Goal: Navigation & Orientation: Find specific page/section

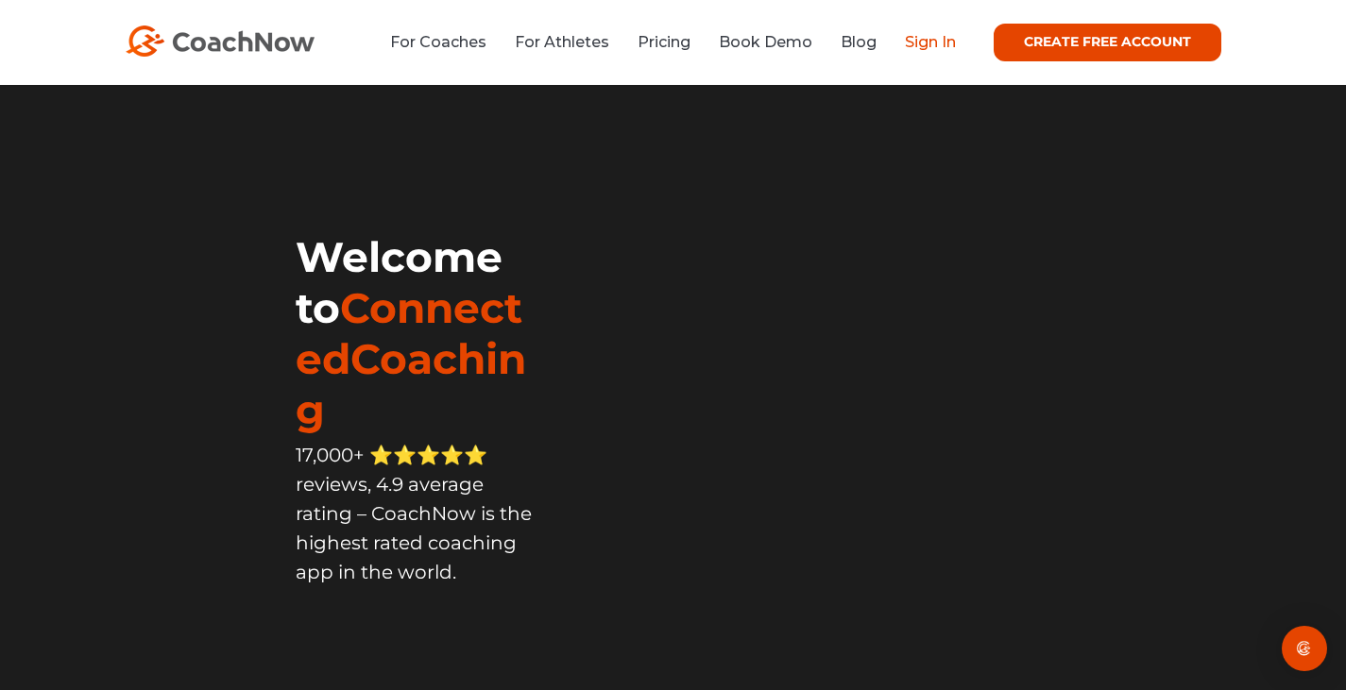
click at [914, 33] on link "Sign In" at bounding box center [930, 42] width 51 height 18
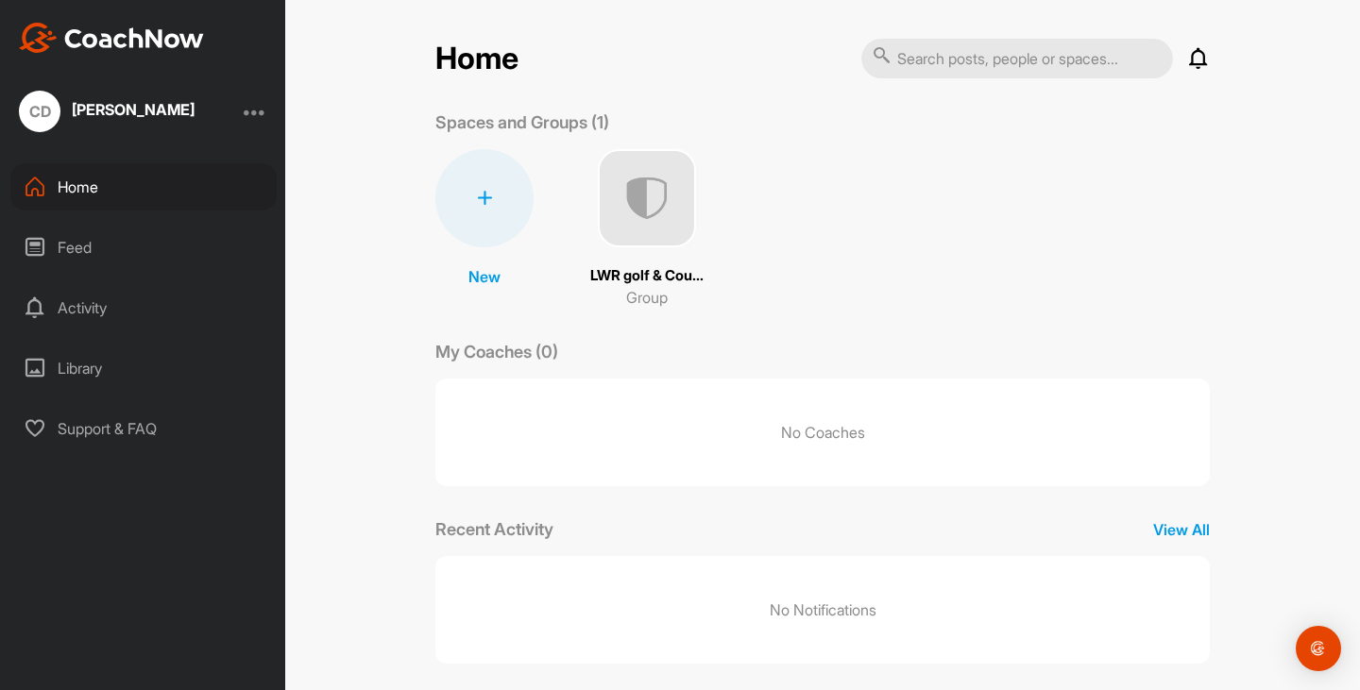
click at [654, 200] on img at bounding box center [647, 198] width 98 height 98
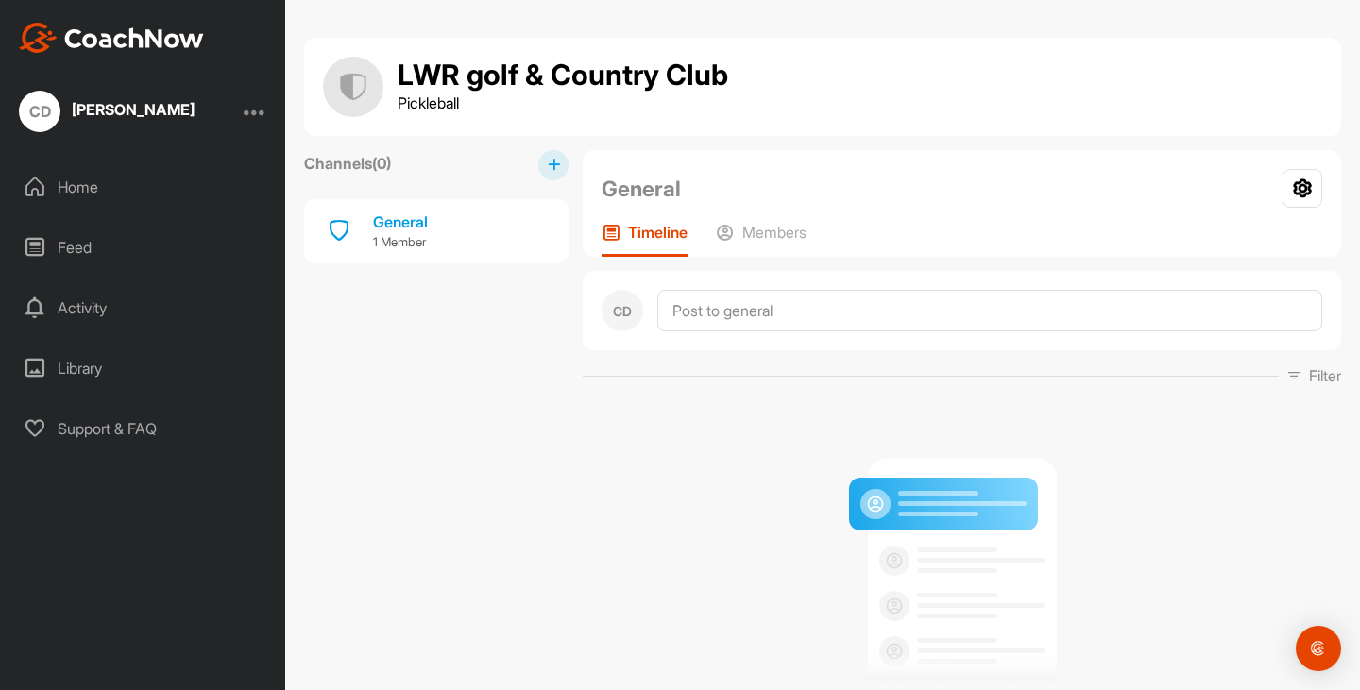
click at [58, 185] on div "Home" at bounding box center [143, 186] width 266 height 47
